Goal: Information Seeking & Learning: Check status

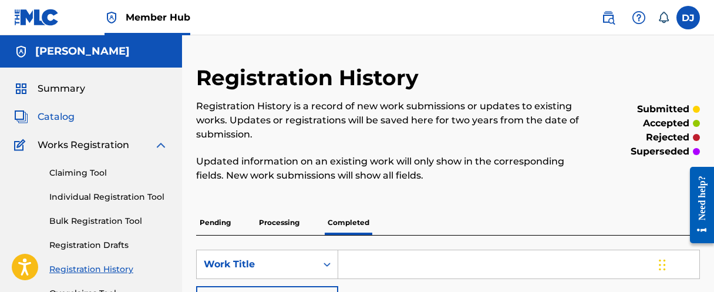
click at [52, 116] on span "Catalog" at bounding box center [56, 117] width 37 height 14
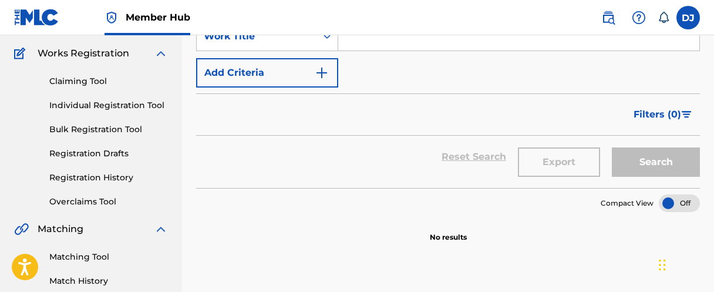
scroll to position [59, 0]
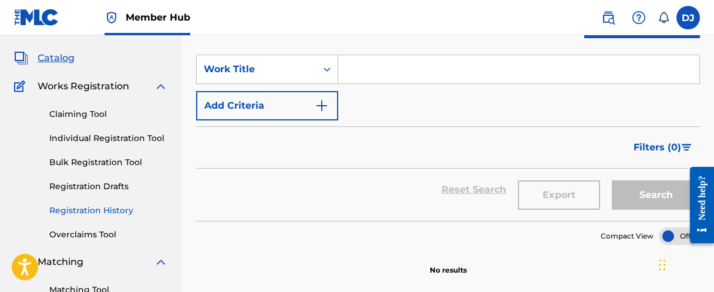
click at [109, 213] on link "Registration History" at bounding box center [108, 210] width 119 height 12
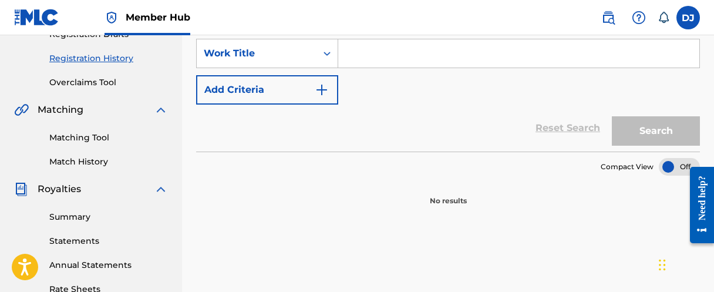
scroll to position [176, 0]
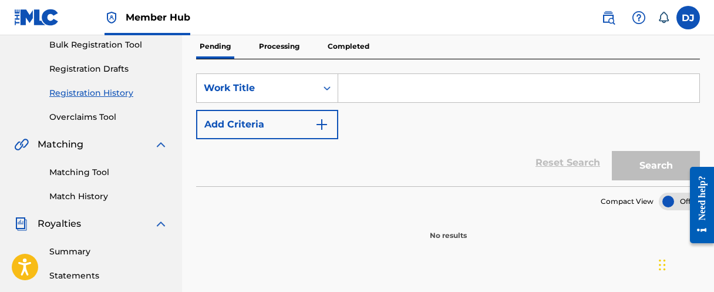
click at [289, 42] on p "Processing" at bounding box center [279, 46] width 48 height 25
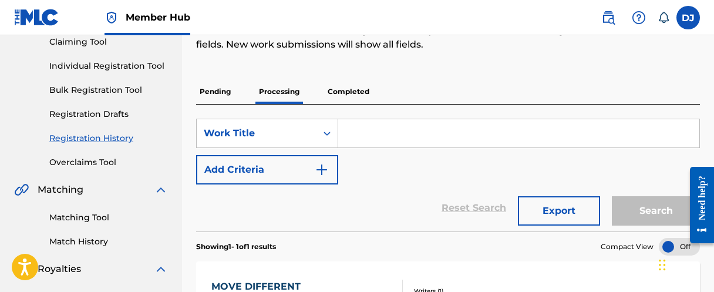
scroll to position [117, 0]
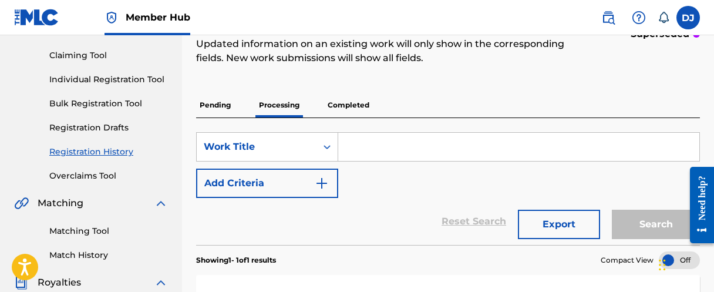
click at [359, 104] on p "Completed" at bounding box center [348, 105] width 49 height 25
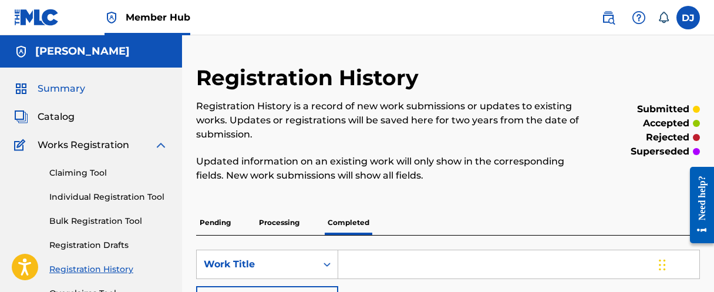
click at [65, 93] on span "Summary" at bounding box center [62, 89] width 48 height 14
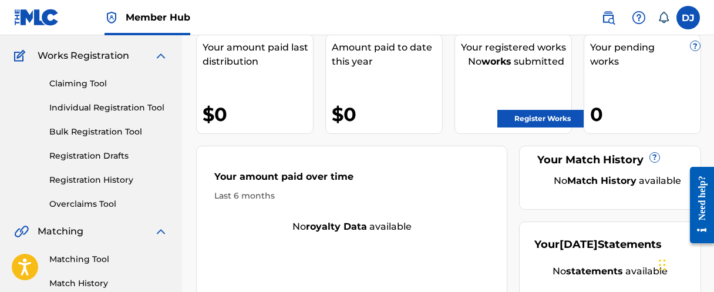
scroll to position [59, 0]
